Goal: Information Seeking & Learning: Learn about a topic

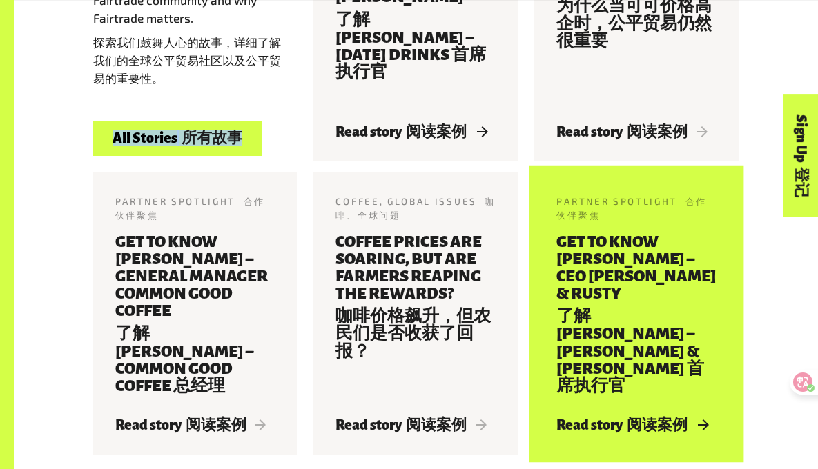
scroll to position [2228, 0]
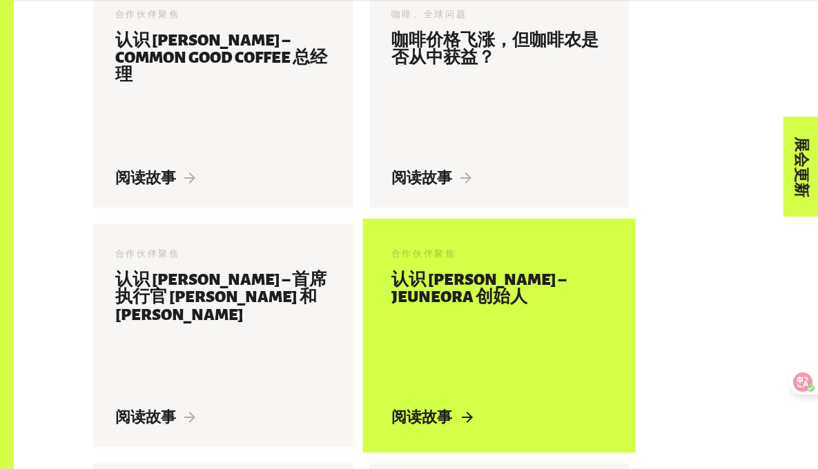
scroll to position [1058, 0]
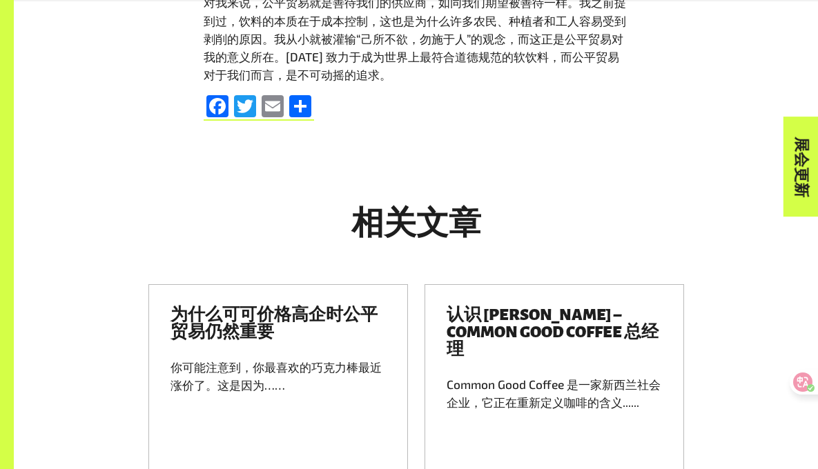
scroll to position [2406, 0]
